Goal: Information Seeking & Learning: Learn about a topic

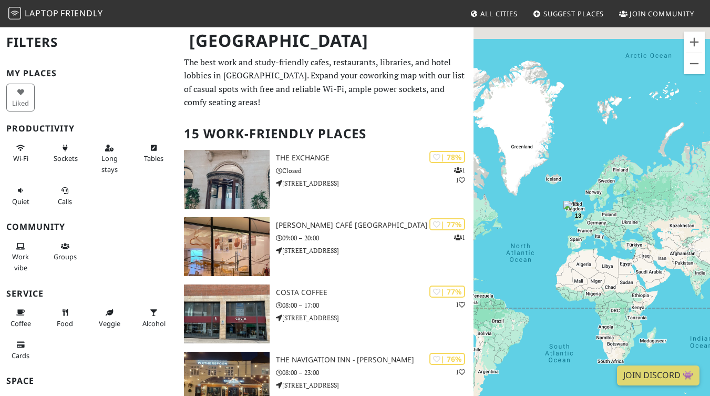
drag, startPoint x: 634, startPoint y: 224, endPoint x: 555, endPoint y: 235, distance: 79.6
click at [555, 235] on div "13 2" at bounding box center [592, 224] width 237 height 396
click at [577, 221] on div "13" at bounding box center [578, 215] width 29 height 29
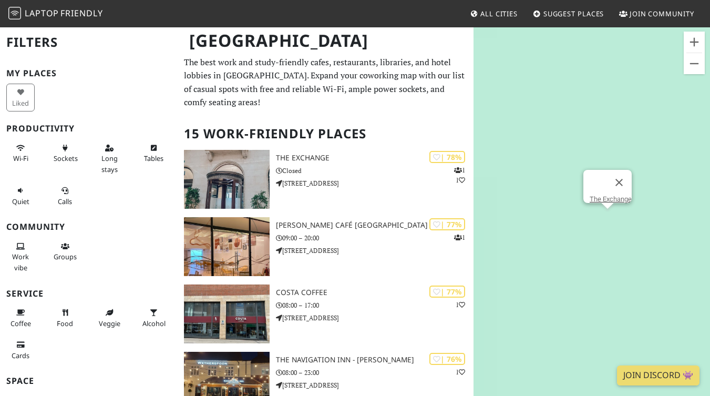
click at [577, 221] on div "The Exchange" at bounding box center [592, 224] width 237 height 396
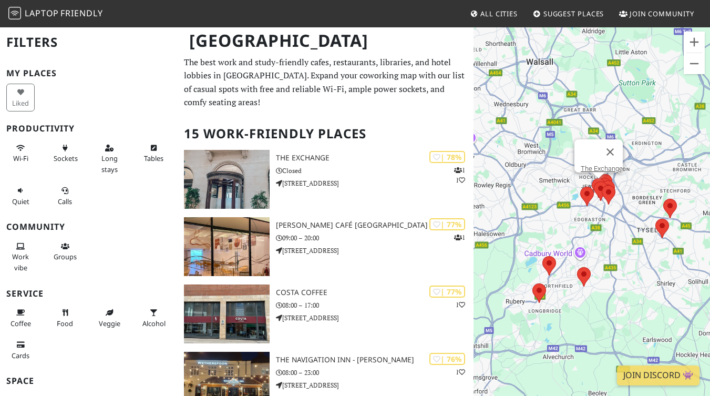
drag, startPoint x: 613, startPoint y: 226, endPoint x: 566, endPoint y: 226, distance: 47.3
click at [566, 226] on div "The Exchange" at bounding box center [592, 224] width 237 height 396
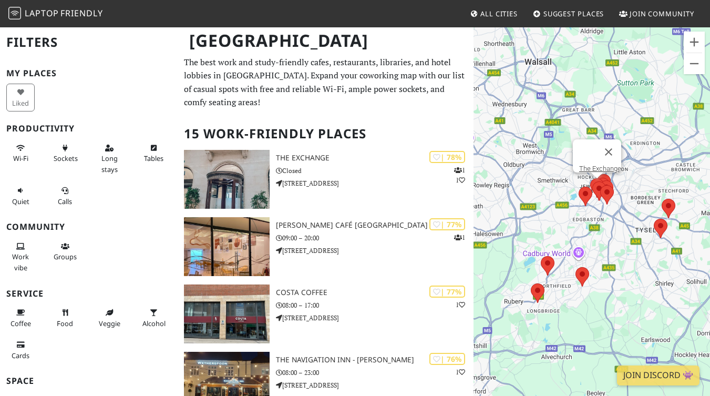
click at [607, 217] on div "The Exchange" at bounding box center [592, 224] width 237 height 396
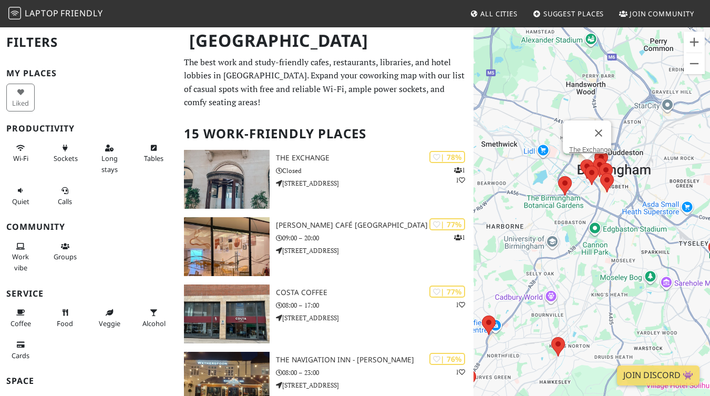
click at [595, 204] on div "The Exchange" at bounding box center [592, 224] width 237 height 396
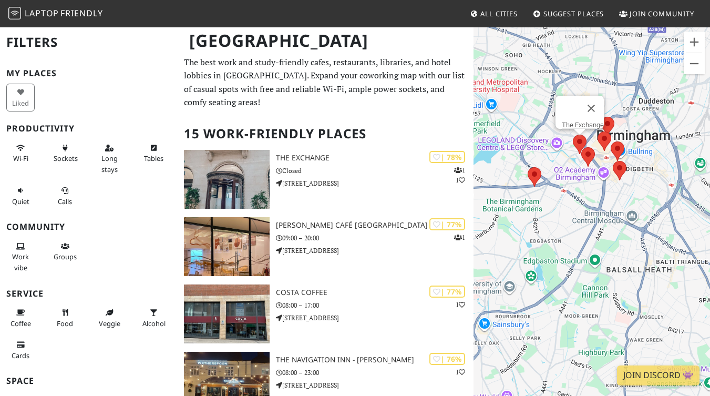
click at [603, 202] on div "The Exchange" at bounding box center [592, 224] width 237 height 396
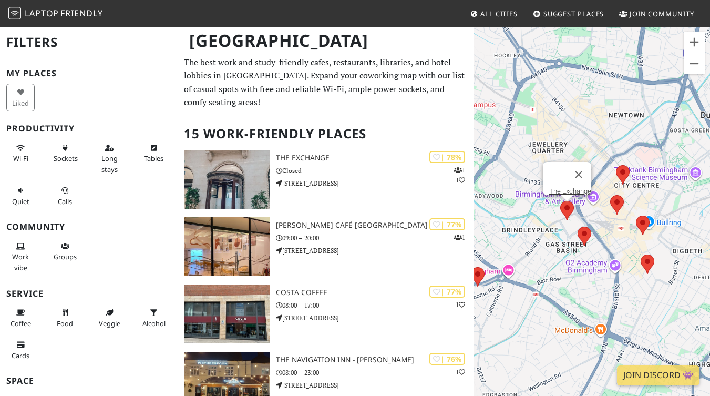
drag, startPoint x: 603, startPoint y: 197, endPoint x: 614, endPoint y: 313, distance: 117.2
click at [614, 313] on div "The Exchange" at bounding box center [592, 224] width 237 height 396
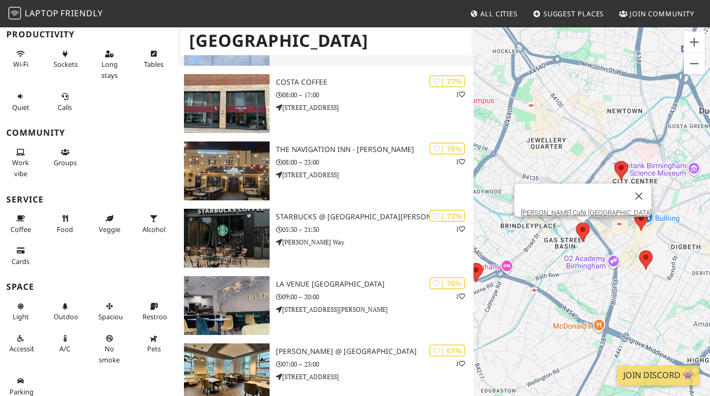
scroll to position [211, 0]
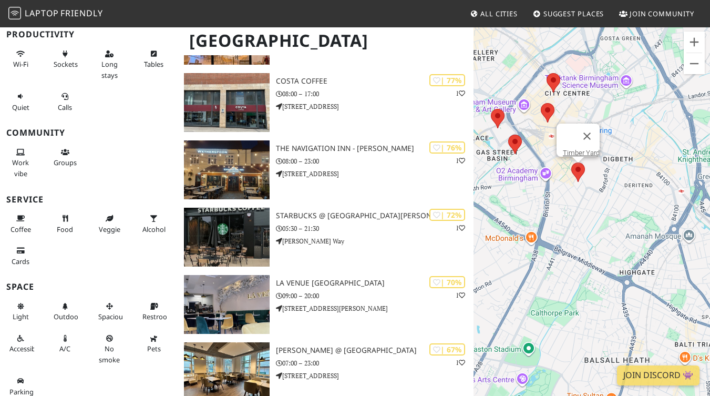
click at [571, 162] on area at bounding box center [571, 162] width 0 height 0
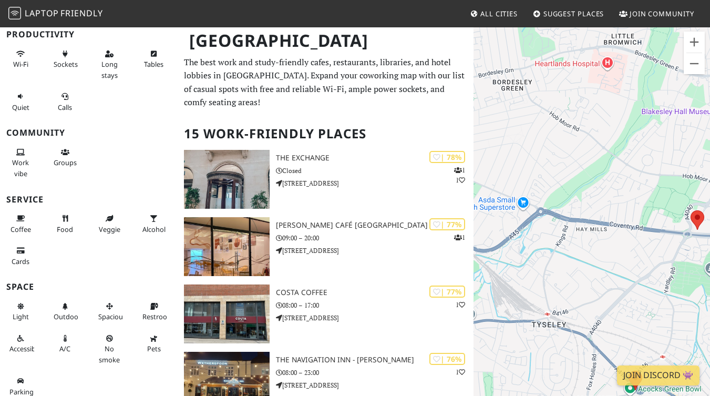
scroll to position [0, 0]
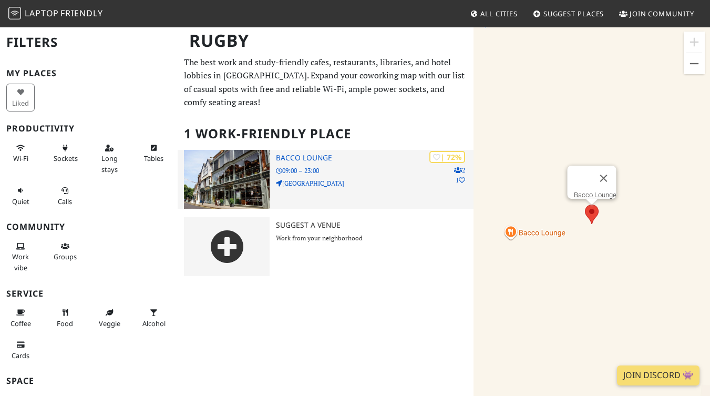
click at [319, 154] on h3 "Bacco Lounge" at bounding box center [374, 158] width 197 height 9
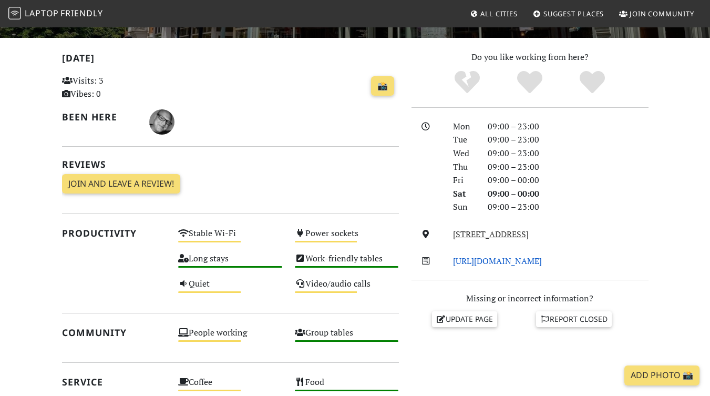
scroll to position [199, 0]
